Goal: Task Accomplishment & Management: Check status

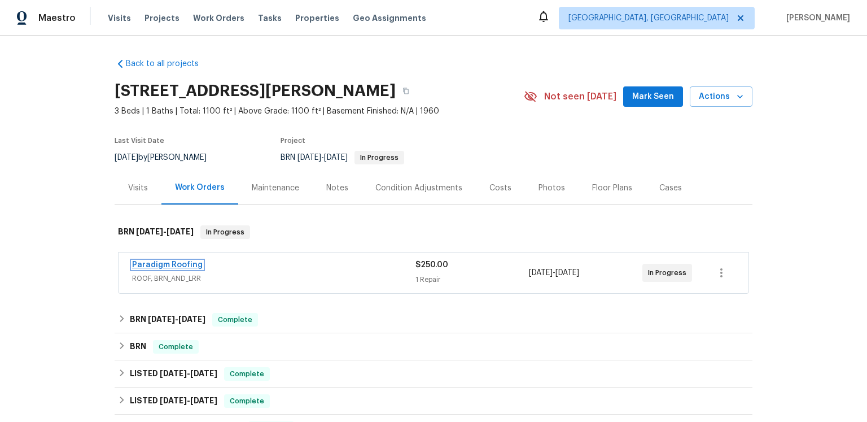
click at [197, 269] on link "Paradigm Roofing" at bounding box center [167, 265] width 71 height 8
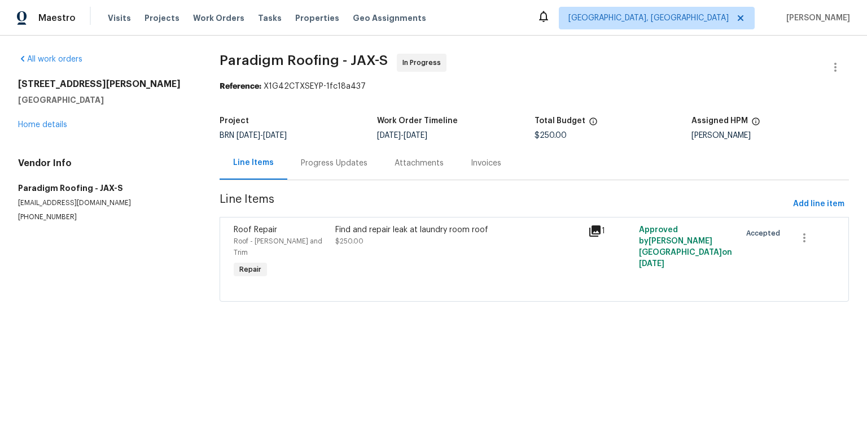
click at [595, 237] on icon at bounding box center [594, 230] width 11 height 11
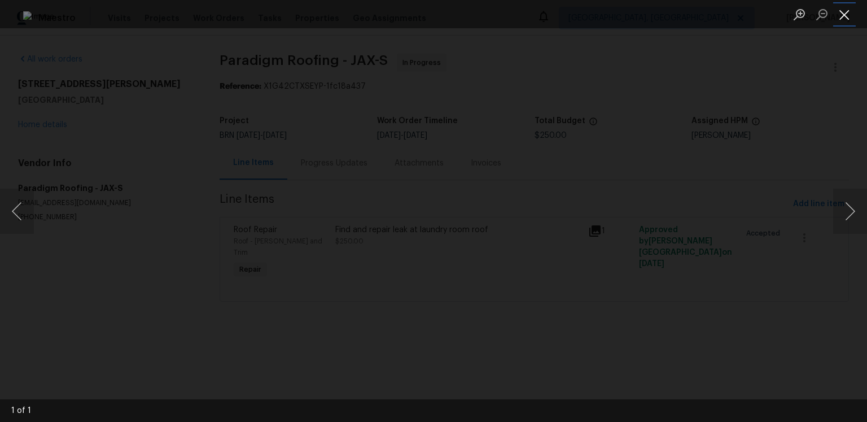
click at [842, 20] on button "Close lightbox" at bounding box center [844, 15] width 23 height 20
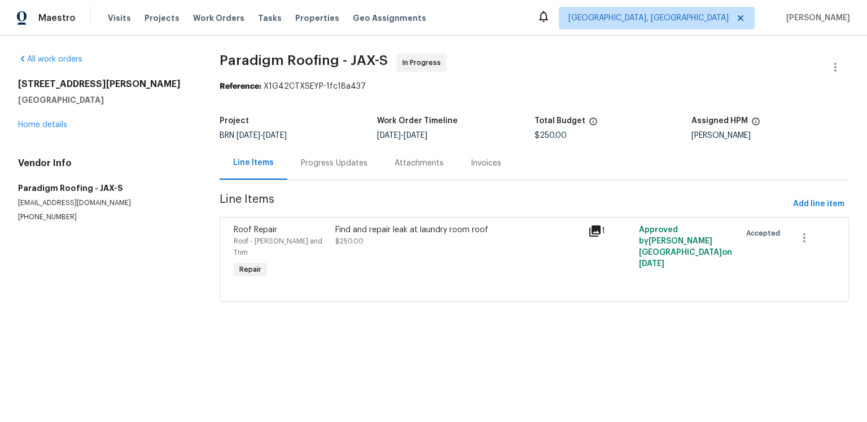
click at [368, 169] on div "Progress Updates" at bounding box center [334, 163] width 67 height 11
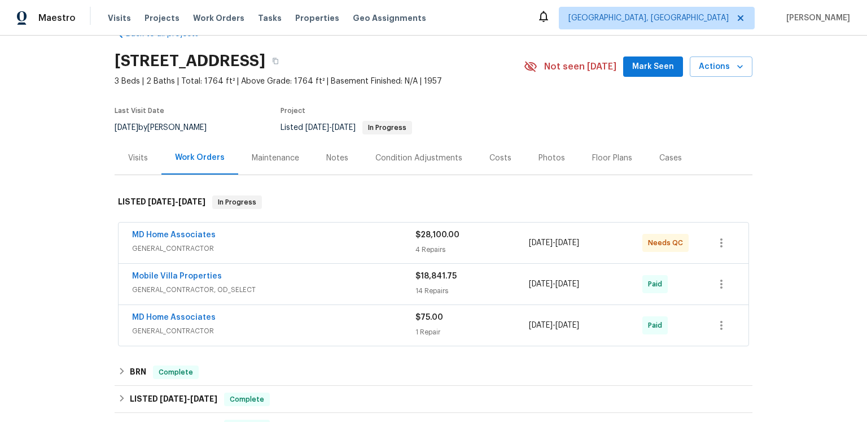
scroll to position [2, 0]
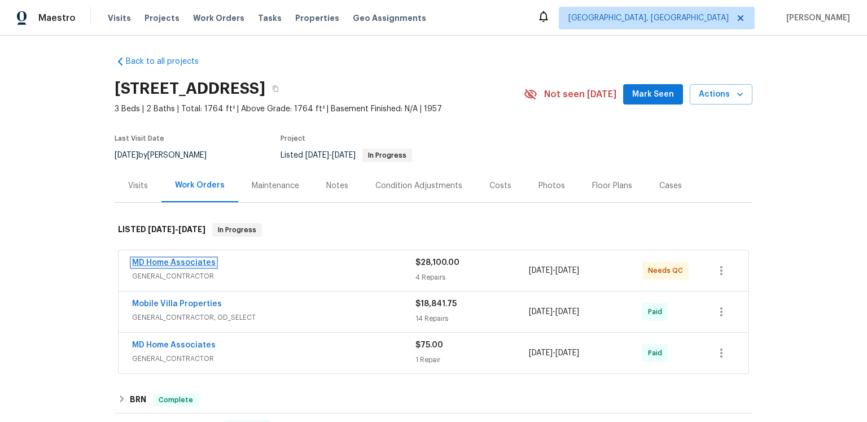
click at [216, 266] on link "MD Home Associates" at bounding box center [174, 263] width 84 height 8
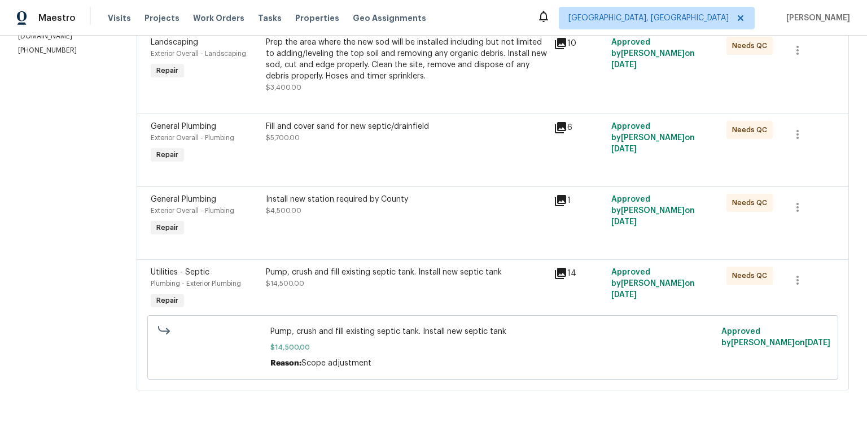
scroll to position [291, 0]
click at [567, 194] on icon at bounding box center [561, 201] width 14 height 14
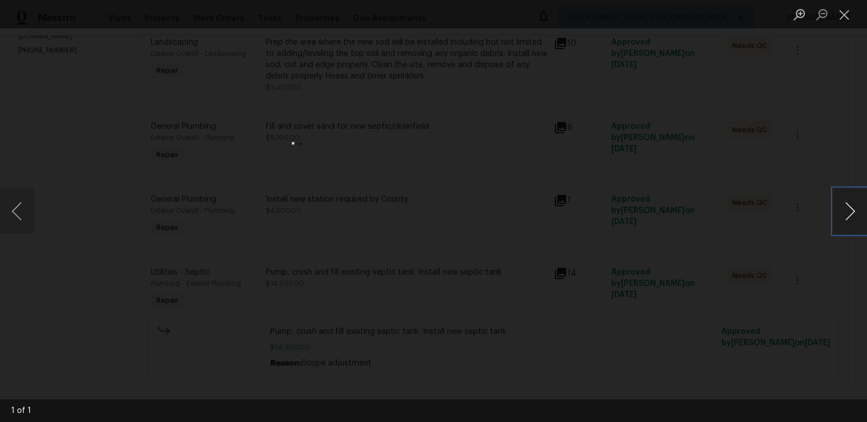
click at [849, 203] on button "Next image" at bounding box center [850, 211] width 34 height 45
click at [848, 16] on button "Close lightbox" at bounding box center [844, 15] width 23 height 20
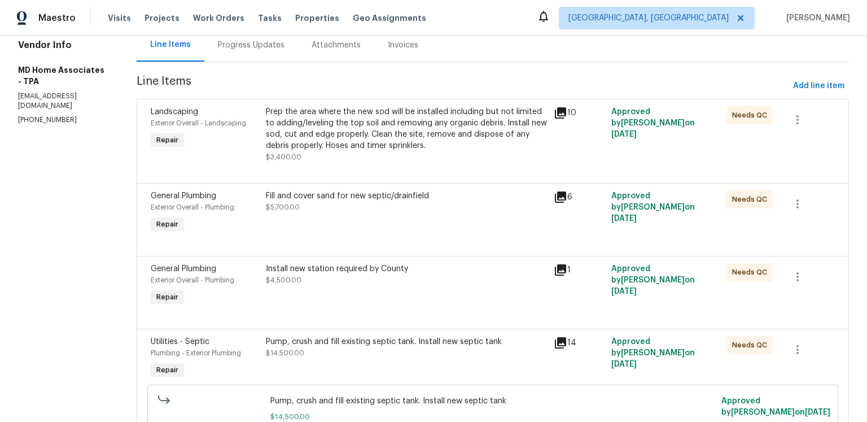
scroll to position [0, 0]
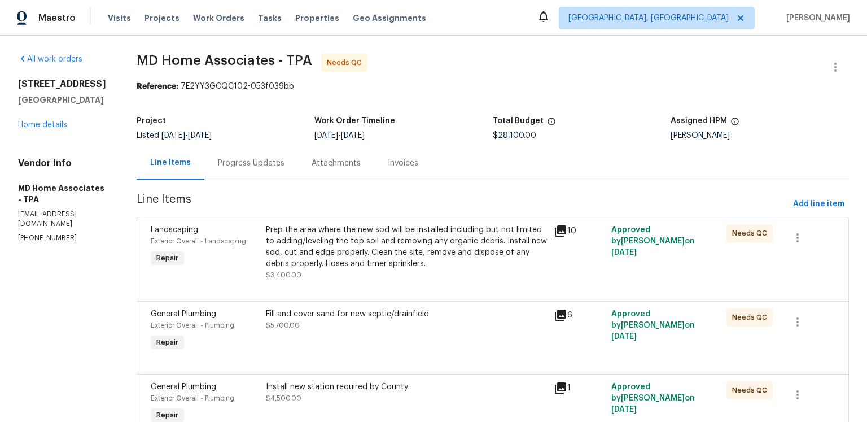
click at [285, 169] on div "Progress Updates" at bounding box center [251, 163] width 67 height 11
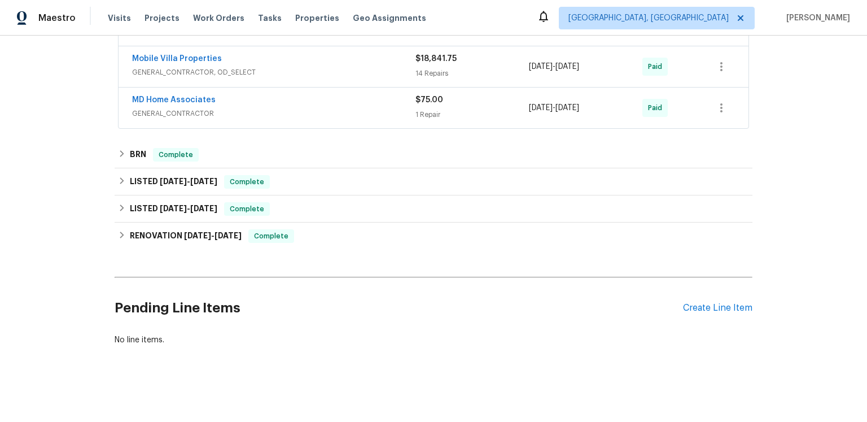
scroll to position [352, 0]
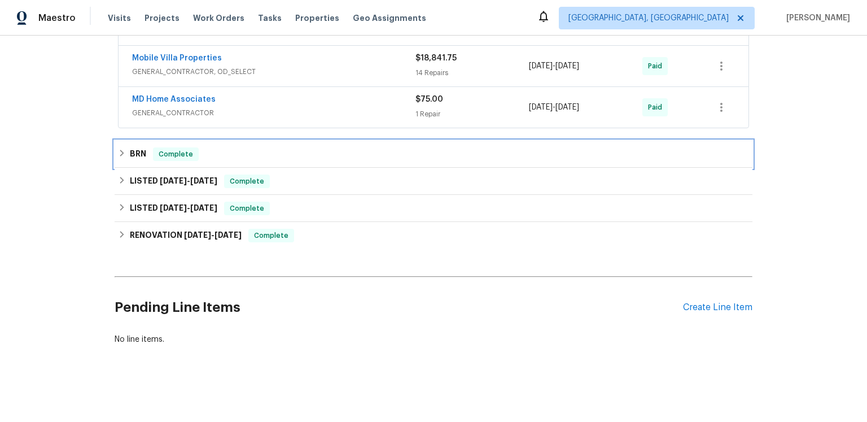
click at [135, 147] on h6 "BRN" at bounding box center [138, 154] width 16 height 14
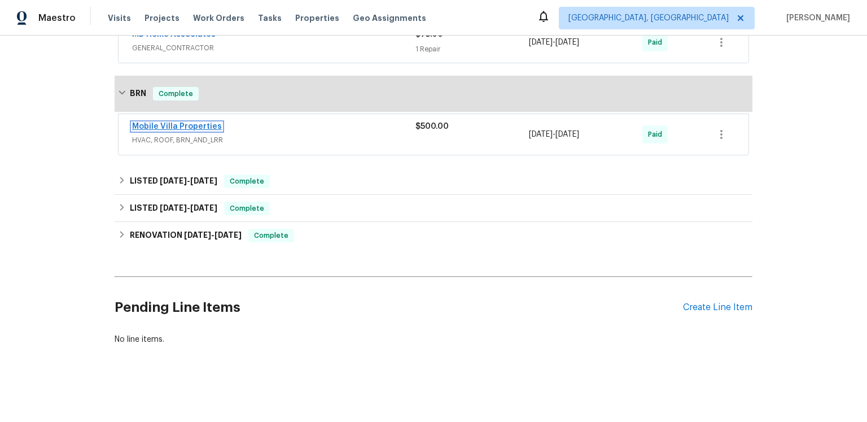
click at [196, 130] on link "Mobile Villa Properties" at bounding box center [177, 127] width 90 height 8
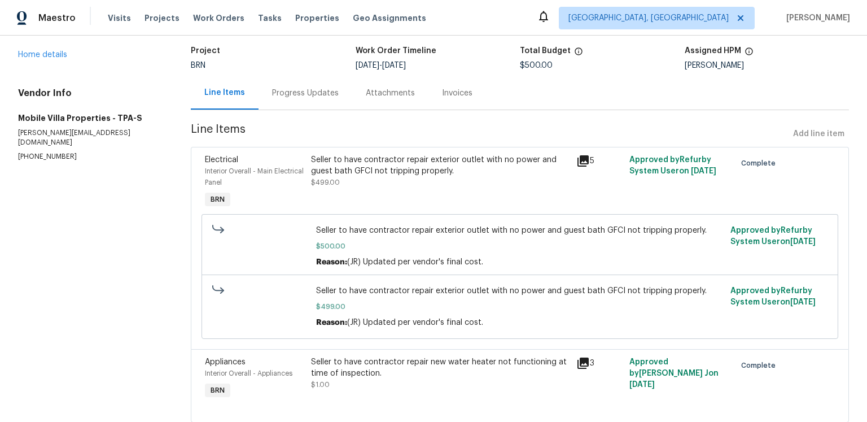
scroll to position [183, 0]
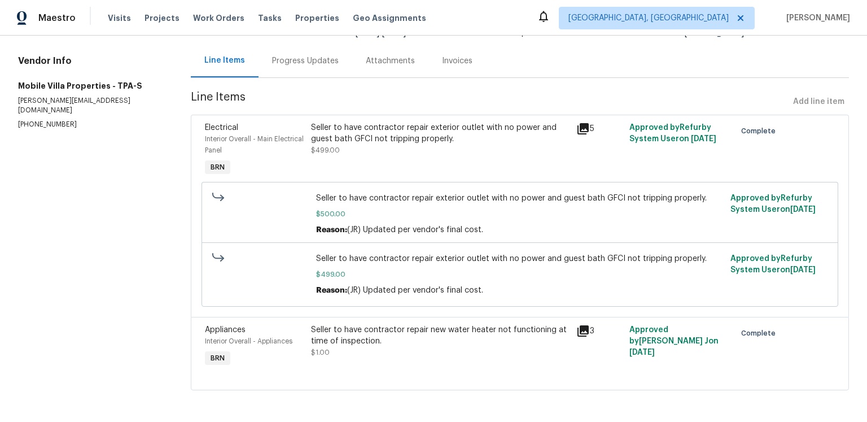
click at [578, 325] on icon at bounding box center [583, 330] width 11 height 11
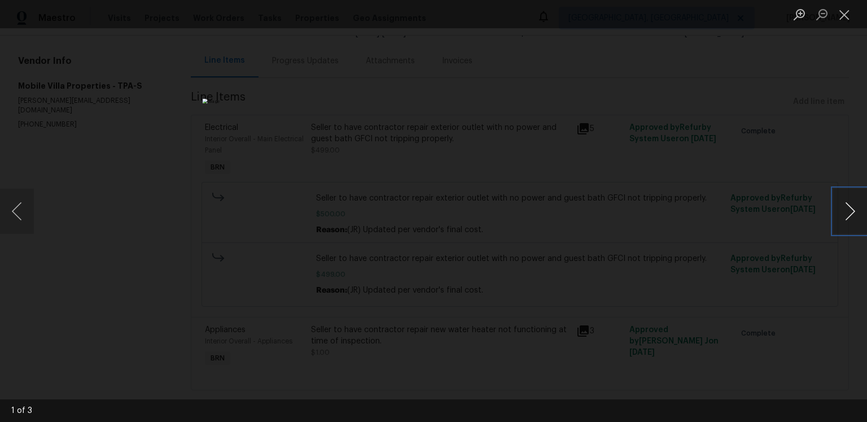
click at [848, 210] on button "Next image" at bounding box center [850, 211] width 34 height 45
click at [849, 12] on button "Close lightbox" at bounding box center [844, 15] width 23 height 20
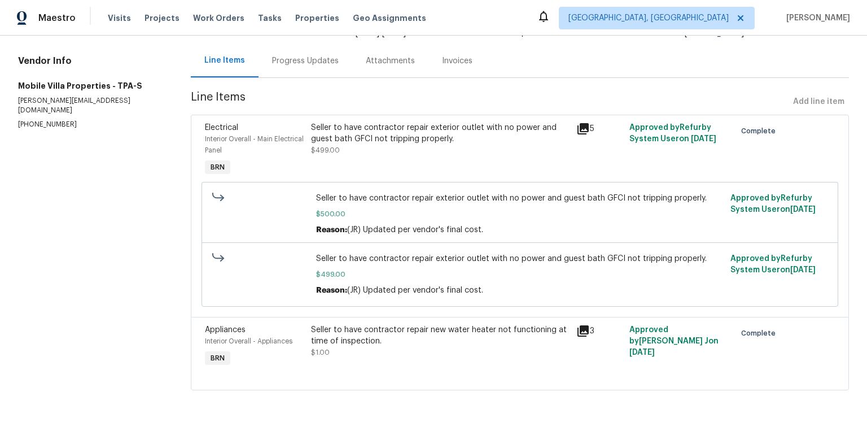
scroll to position [0, 0]
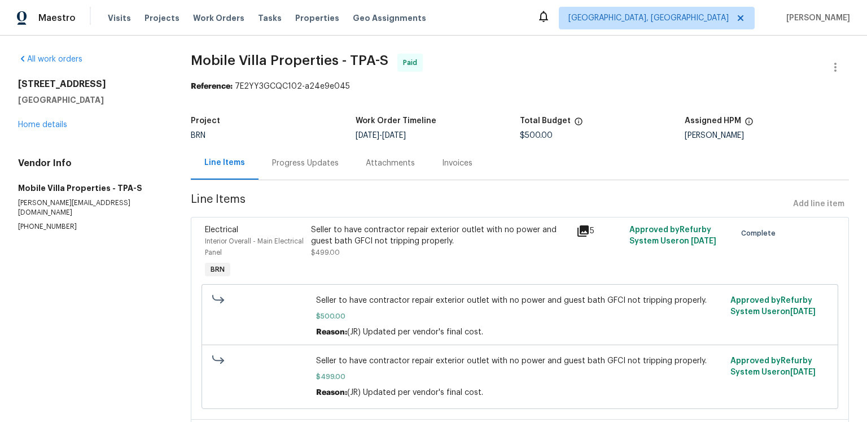
click at [297, 169] on div "Progress Updates" at bounding box center [305, 163] width 67 height 11
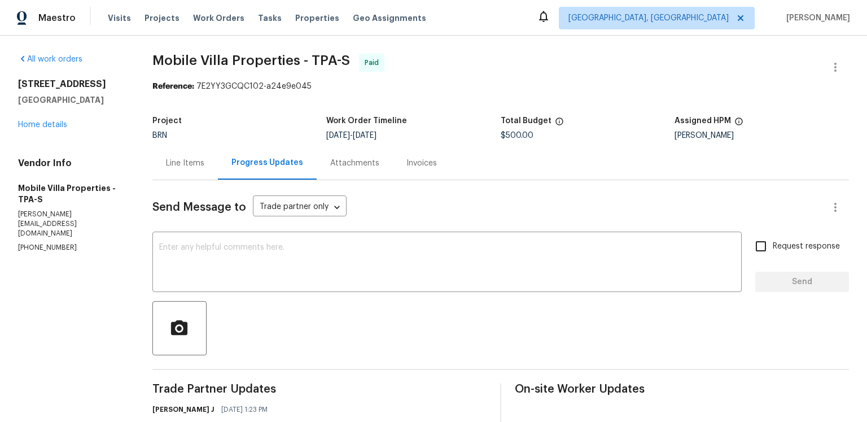
click at [218, 180] on div "Line Items" at bounding box center [184, 162] width 65 height 33
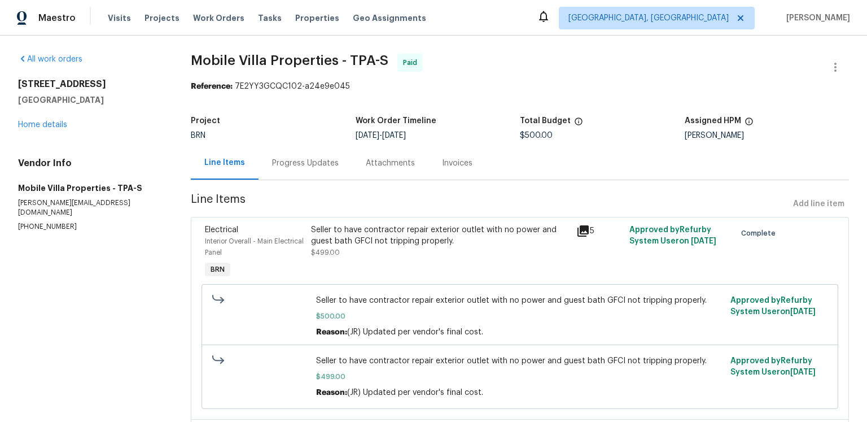
click at [314, 169] on div "Progress Updates" at bounding box center [305, 163] width 67 height 11
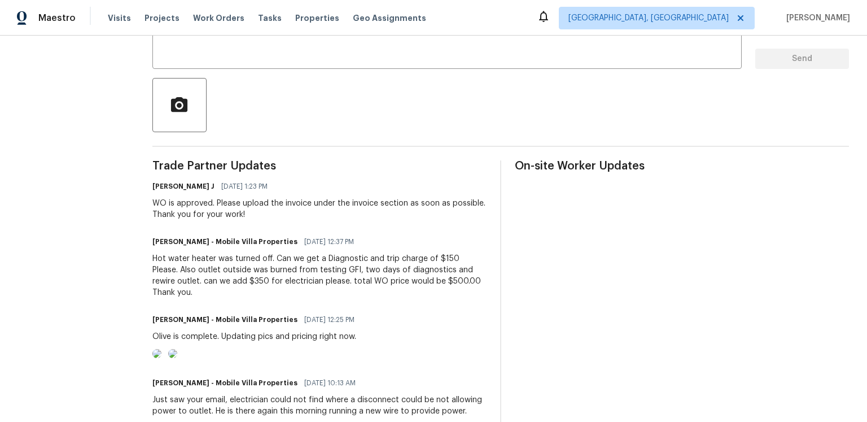
scroll to position [314, 0]
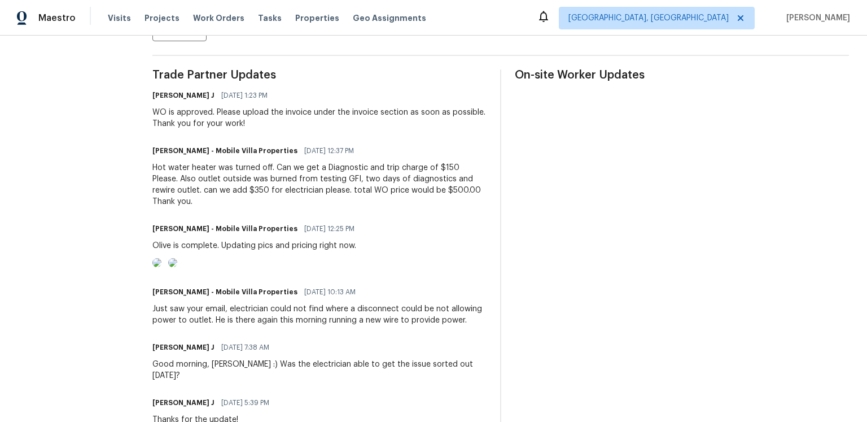
click at [163, 207] on div "Hot water heater was turned off. Can we get a Diagnostic and trip charge of $15…" at bounding box center [319, 184] width 334 height 45
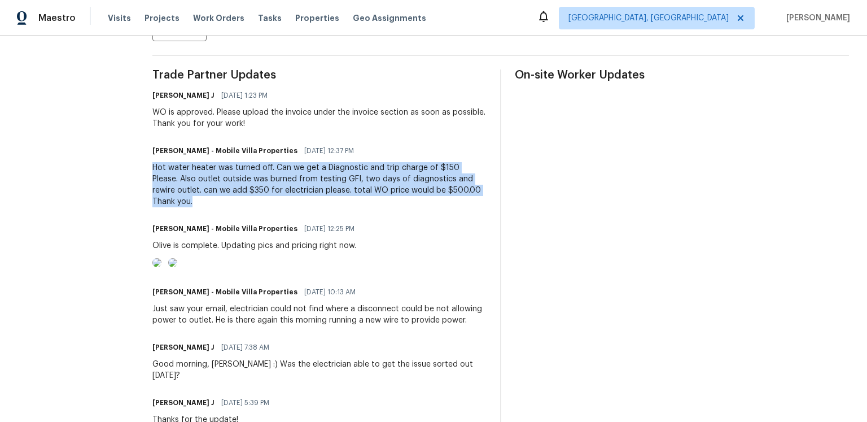
drag, startPoint x: 161, startPoint y: 232, endPoint x: 244, endPoint y: 272, distance: 92.2
click at [244, 207] on div "Hot water heater was turned off. Can we get a Diagnostic and trip charge of $15…" at bounding box center [319, 184] width 334 height 45
copy div "Hot water heater was turned off. Can we get a Diagnostic and trip charge of $15…"
